Goal: Task Accomplishment & Management: Manage account settings

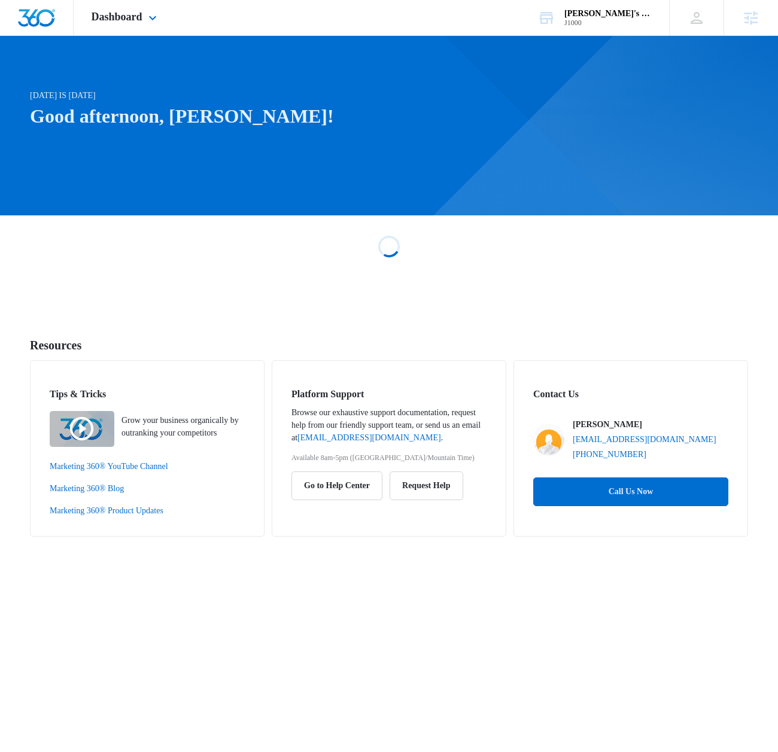
click at [109, 27] on div "Dashboard Apps Reputation Websites Forms CRM Email Social Shop Payments POS Con…" at bounding box center [126, 17] width 104 height 35
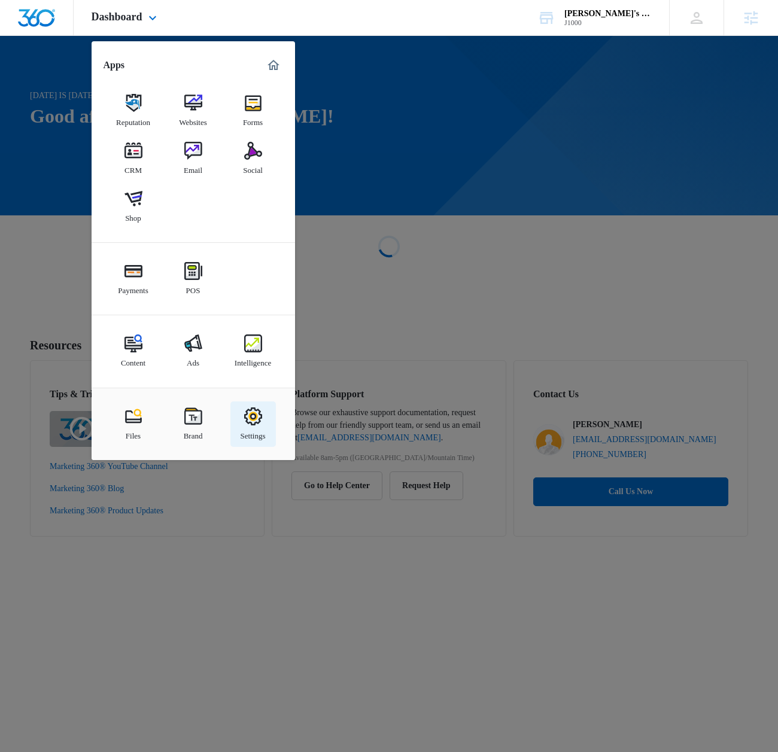
click at [266, 431] on div "Settings" at bounding box center [252, 433] width 25 height 16
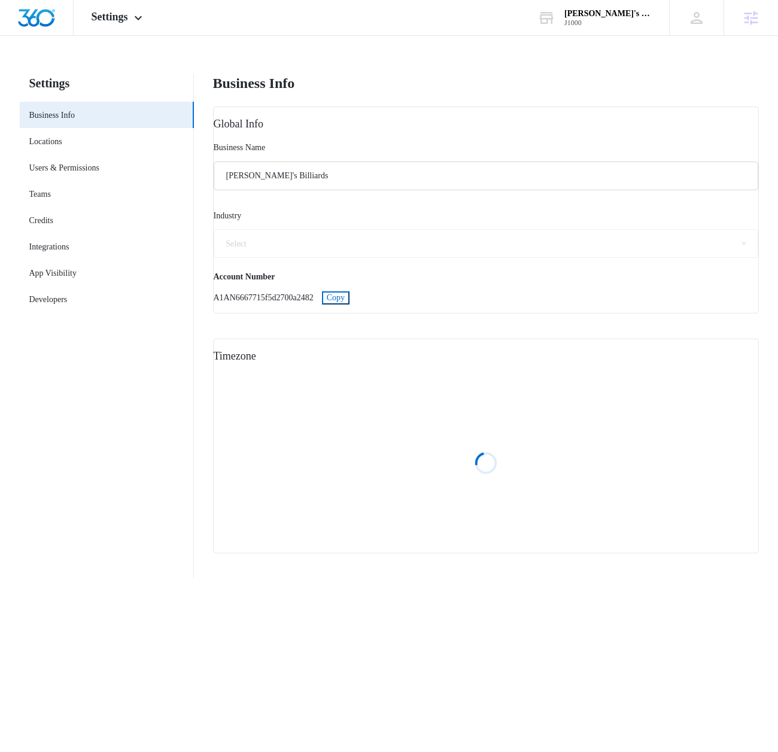
select select "12"
select select "US"
select select "America/Denver"
click at [55, 121] on link "Business Info" at bounding box center [52, 115] width 46 height 13
click at [55, 136] on link "Locations" at bounding box center [45, 141] width 33 height 13
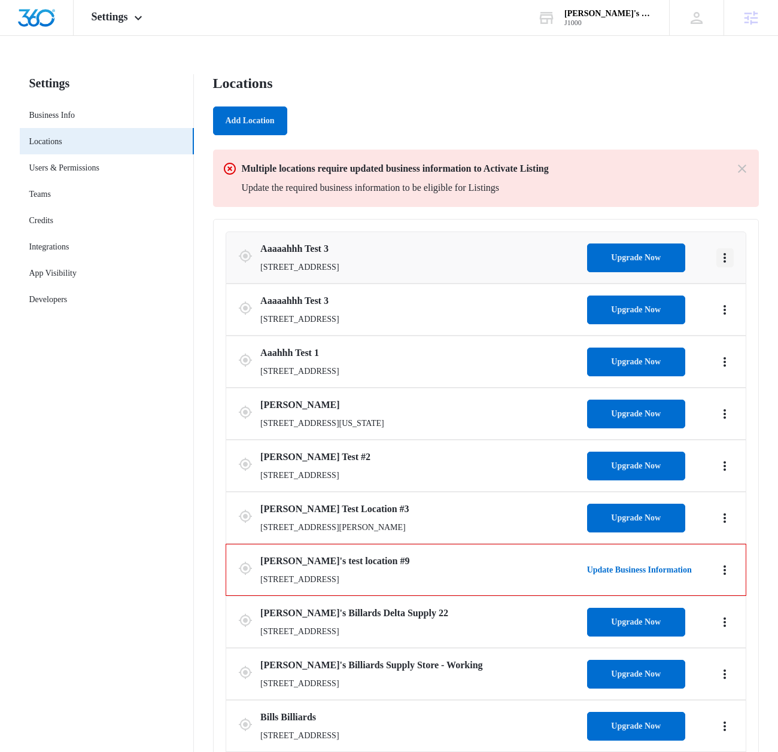
click at [720, 257] on icon "Actions" at bounding box center [724, 258] width 14 height 14
click at [735, 287] on link "Edit" at bounding box center [738, 291] width 14 height 9
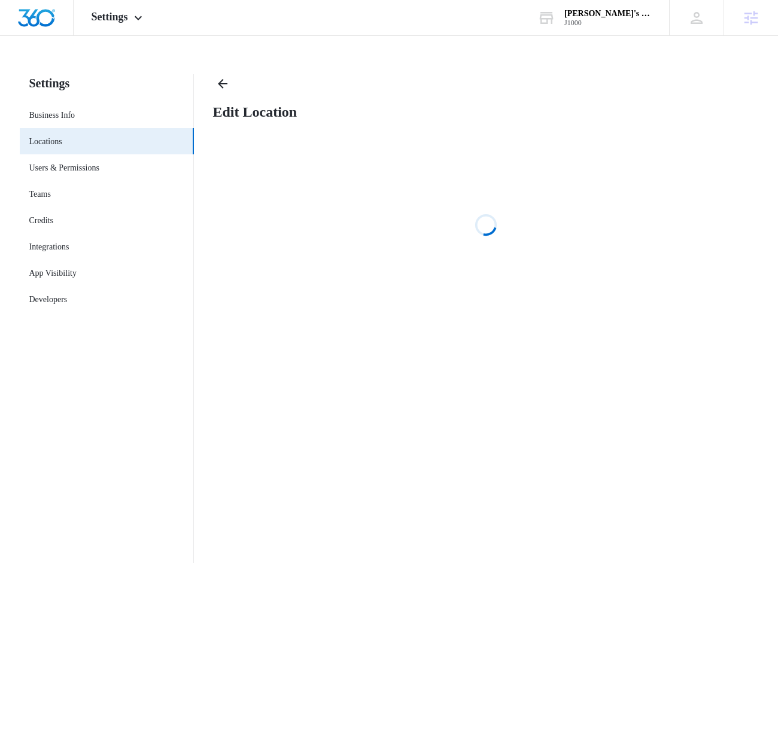
select select "California"
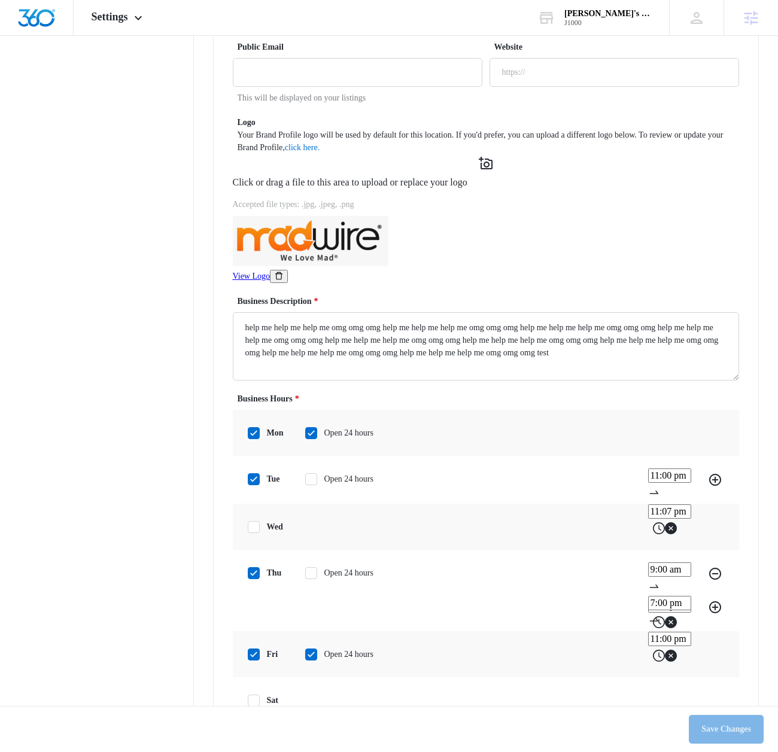
scroll to position [718, 0]
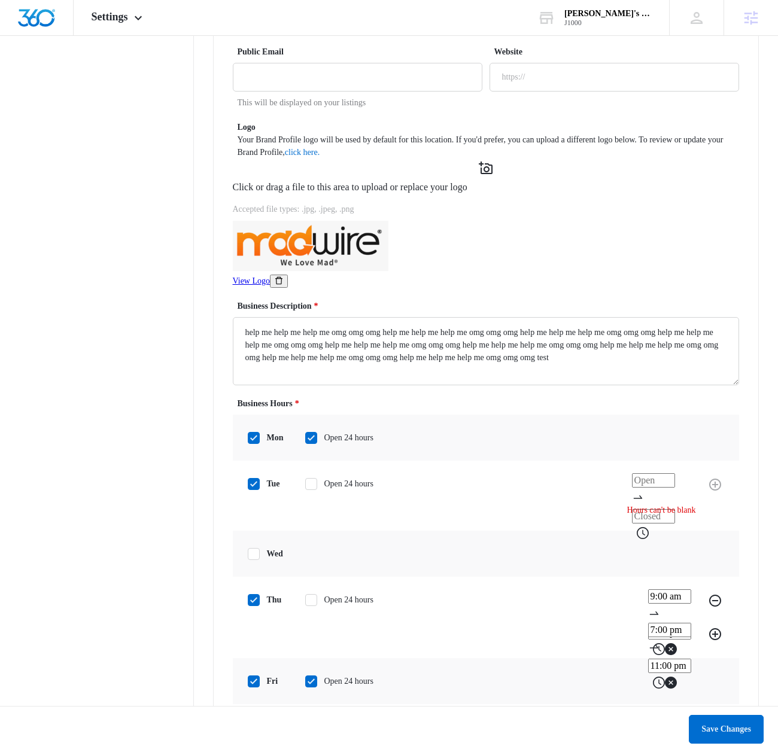
click at [632, 488] on input at bounding box center [653, 480] width 43 height 14
type input "2:00 am"
click at [647, 509] on input at bounding box center [653, 516] width 43 height 14
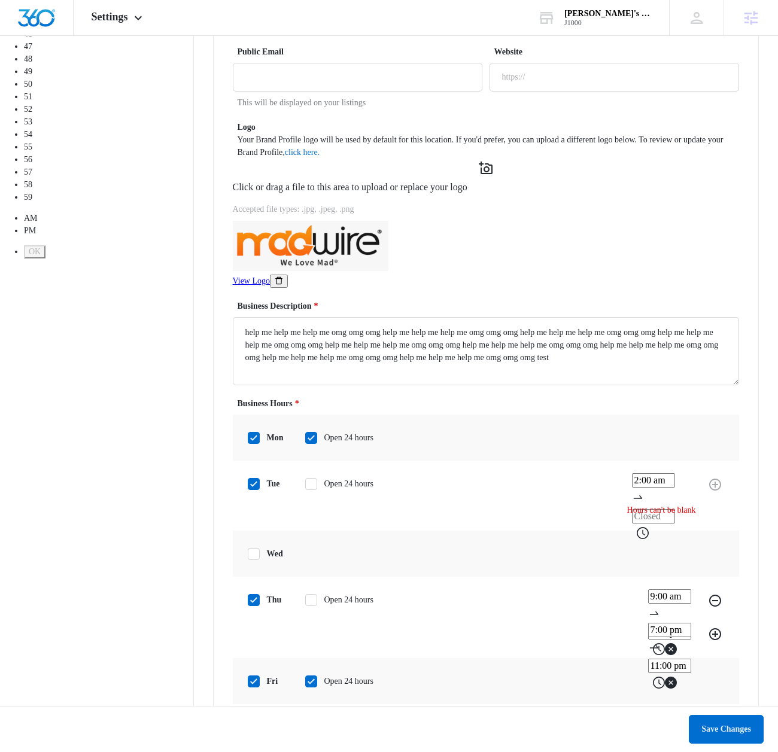
click at [41, 256] on span "OK" at bounding box center [35, 251] width 12 height 9
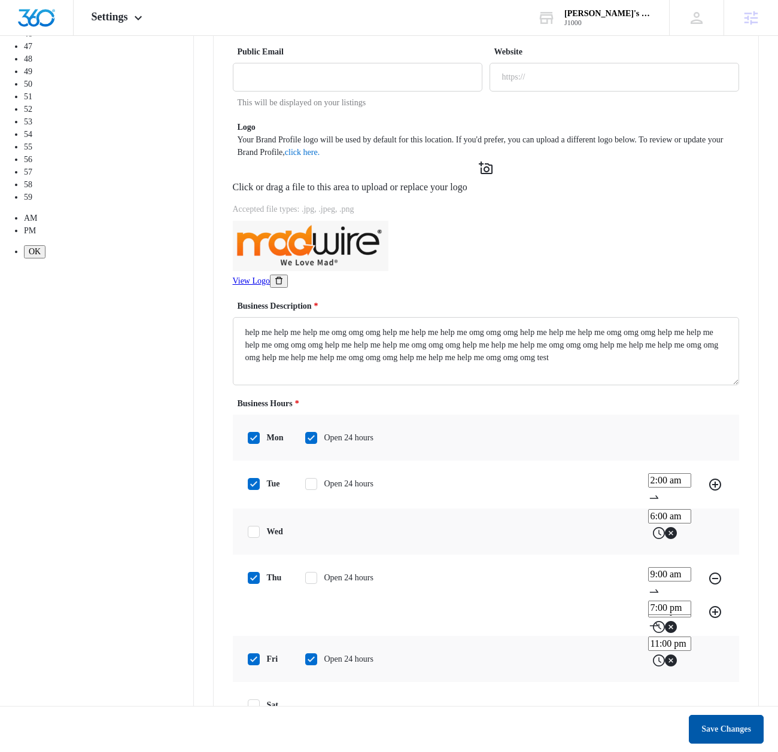
click at [714, 733] on button "Save Changes" at bounding box center [726, 729] width 75 height 29
click at [648, 509] on input "6:00 am" at bounding box center [669, 516] width 43 height 14
click at [643, 237] on div "PM" at bounding box center [401, 230] width 754 height 13
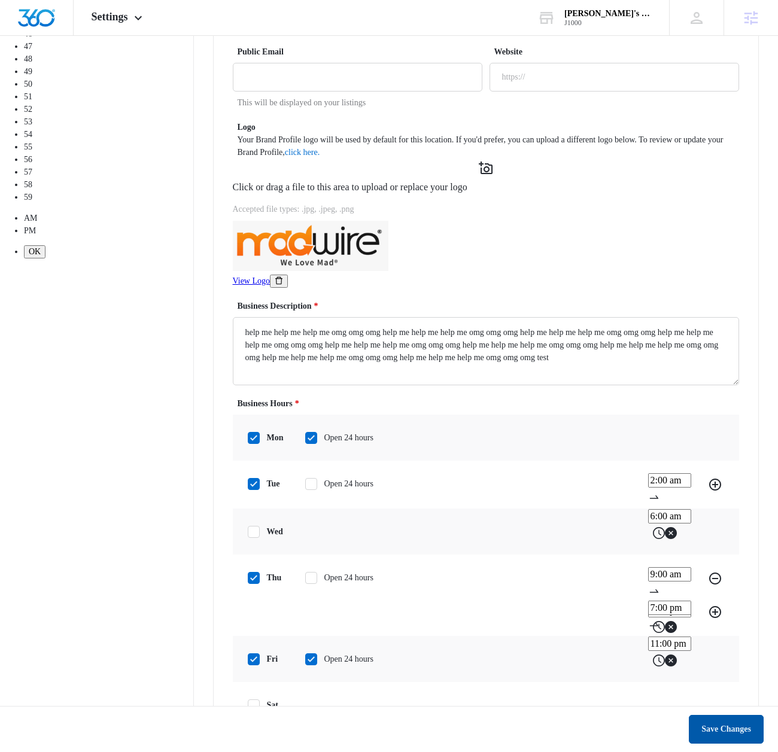
click at [721, 727] on button "Save Changes" at bounding box center [726, 729] width 75 height 29
click at [651, 509] on input "6:00 am" at bounding box center [669, 516] width 43 height 14
click at [635, 237] on div "PM" at bounding box center [401, 230] width 754 height 13
type input "6:00 pm"
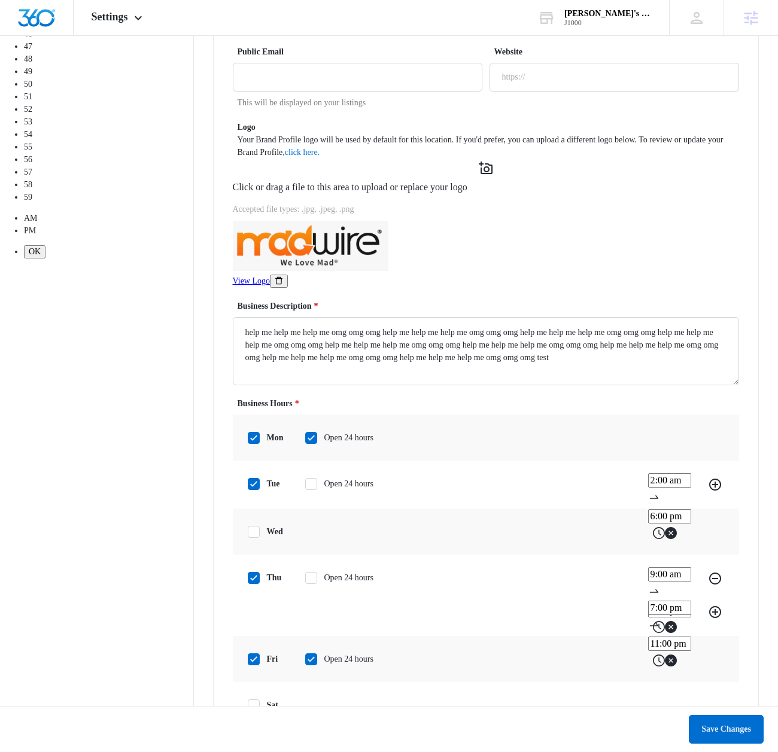
scroll to position [17, 0]
click at [41, 256] on span "OK" at bounding box center [35, 251] width 12 height 9
click at [720, 733] on button "Save Changes" at bounding box center [726, 729] width 75 height 29
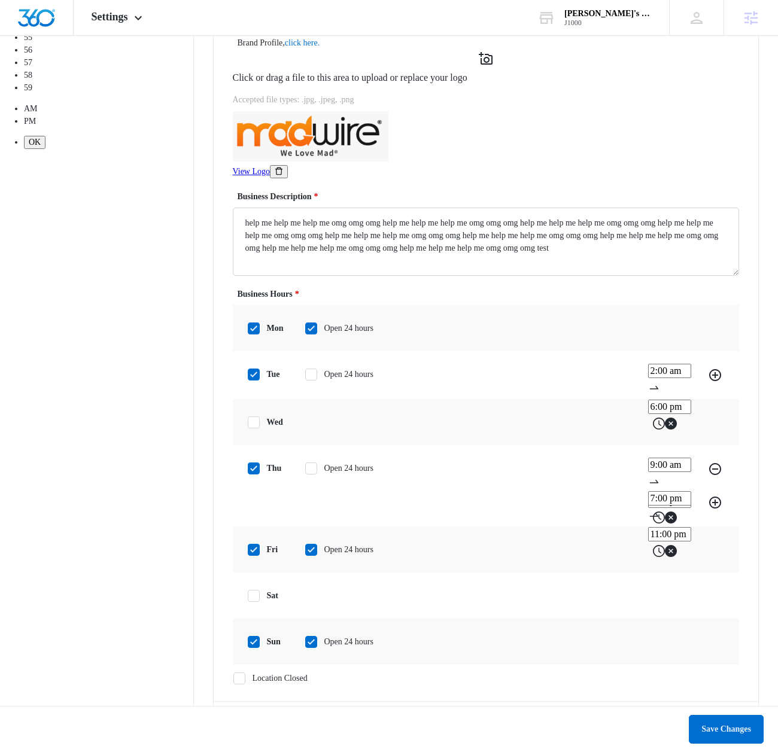
scroll to position [879, 0]
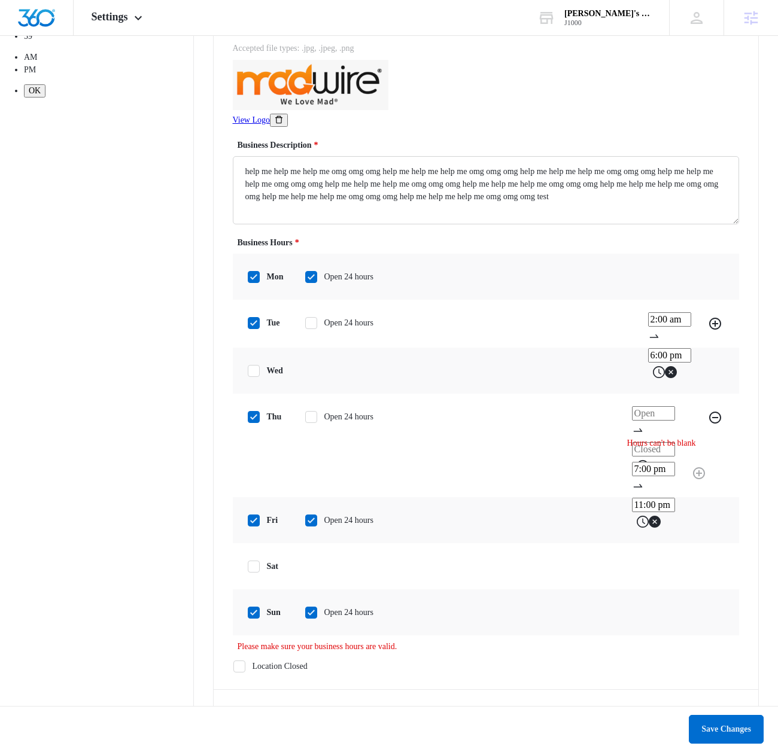
click at [493, 454] on div "thu Open 24 hours Hours can't be blank 7:00 pm 11:00 pm" at bounding box center [486, 445] width 506 height 103
